Goal: Information Seeking & Learning: Learn about a topic

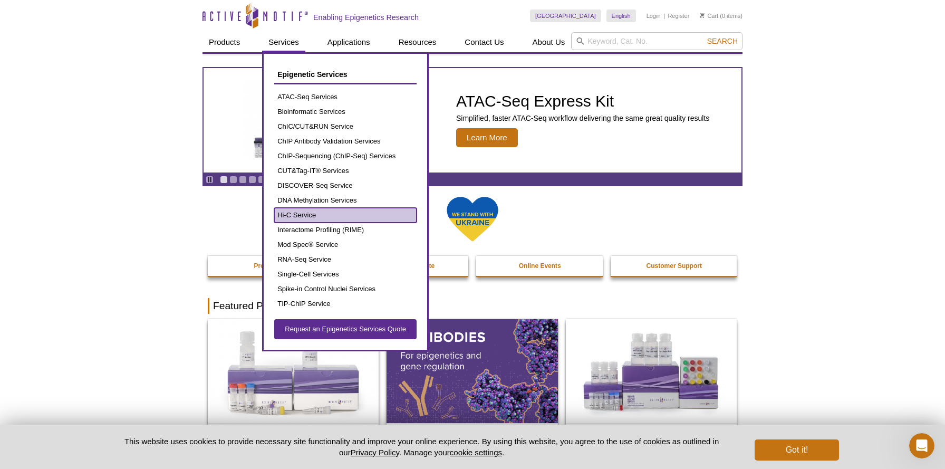
click at [317, 212] on link "Hi-C Service" at bounding box center [345, 215] width 142 height 15
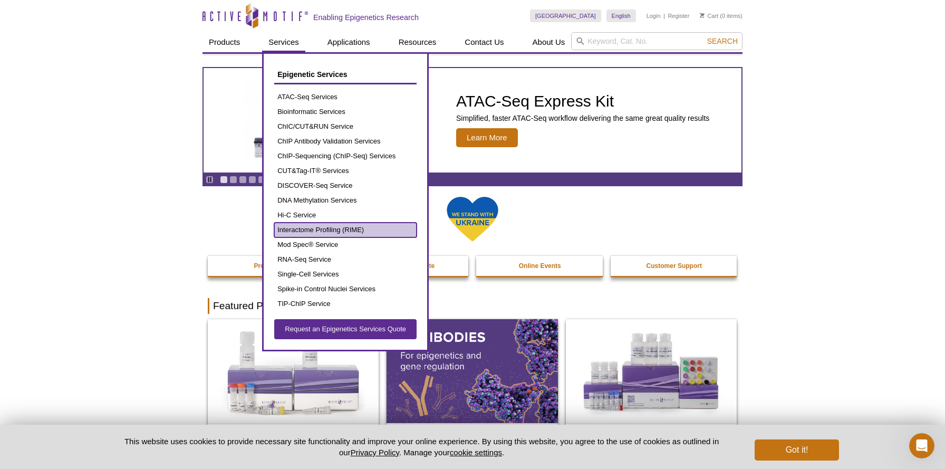
click at [345, 231] on link "Interactome Profiling (RIME)" at bounding box center [345, 230] width 142 height 15
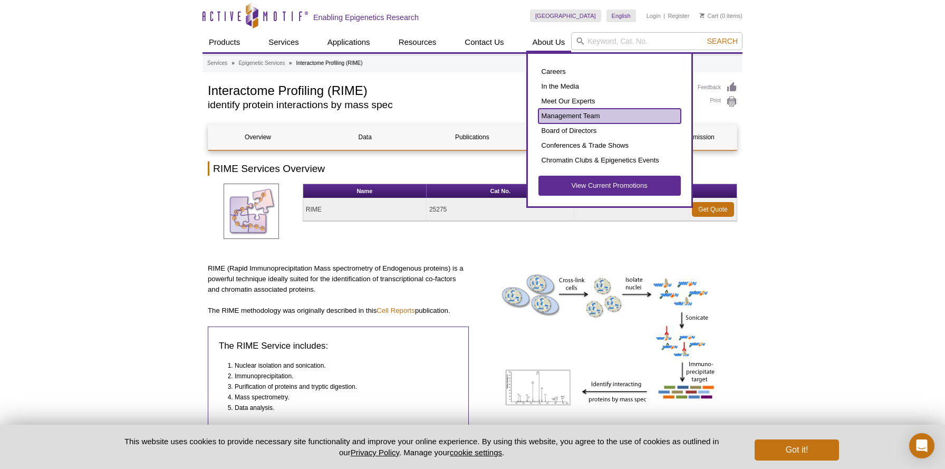
click at [573, 112] on link "Management Team" at bounding box center [609, 116] width 142 height 15
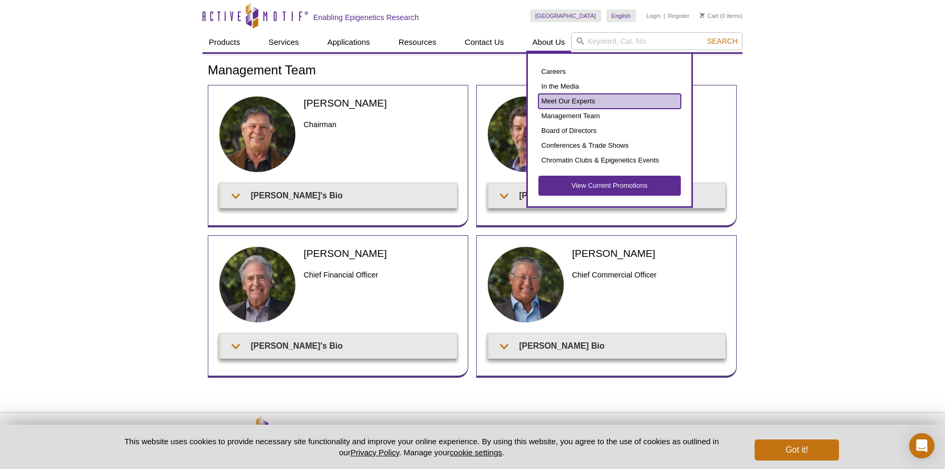
click at [557, 97] on link "Meet Our Experts" at bounding box center [609, 101] width 142 height 15
